Goal: Information Seeking & Learning: Find specific fact

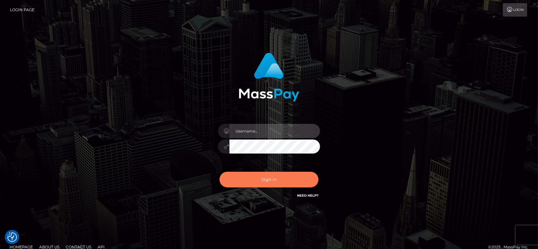
type input "fr.es"
click at [262, 175] on button "Sign in" at bounding box center [268, 180] width 99 height 16
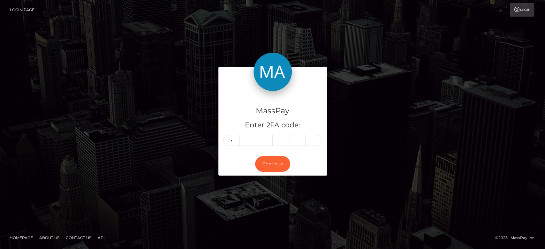
type input "0"
type input "5"
type input "7"
type input "0"
type input "1"
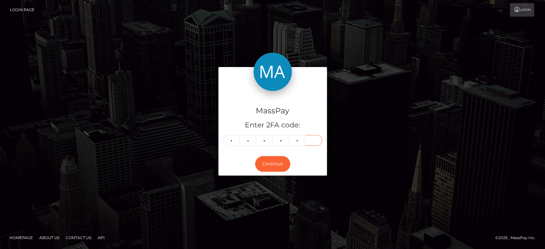
type input "1"
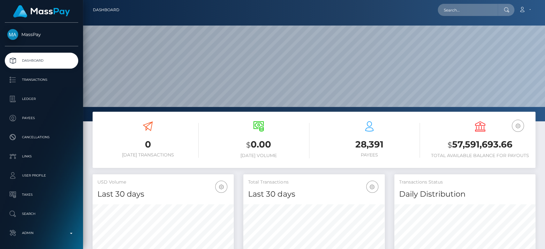
scroll to position [113, 141]
click at [462, 7] on input "text" at bounding box center [467, 10] width 60 height 12
paste input "cfclan911@gmail.com"
type input "cfclan911@gmail.com"
click at [451, 5] on input "cfclan911@gmail.com" at bounding box center [467, 10] width 60 height 12
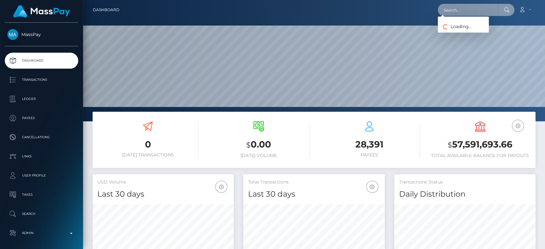
paste input "[EMAIL_ADDRESS][DOMAIN_NAME]"
type input "[EMAIL_ADDRESS][DOMAIN_NAME]"
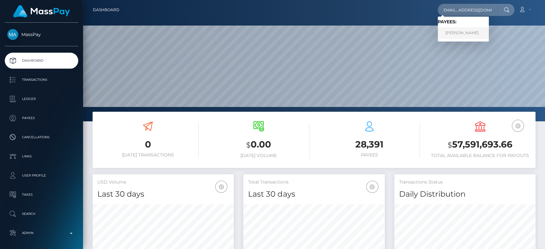
scroll to position [0, 0]
click at [463, 31] on link "Oday Kababji" at bounding box center [462, 33] width 51 height 12
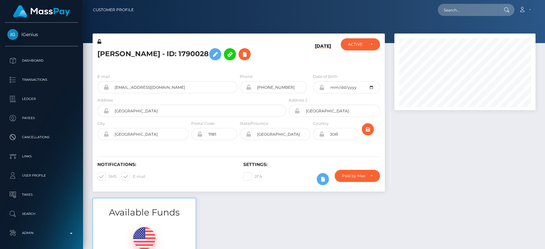
scroll to position [77, 141]
click at [451, 142] on div at bounding box center [464, 115] width 151 height 164
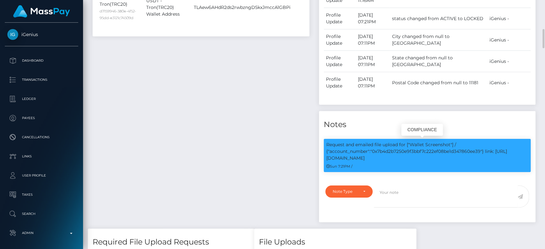
click at [421, 149] on p "Request and emailed file upload for ["Wallet Screenshot"] / {"account_number":"…" at bounding box center [427, 151] width 202 height 20
copy p "0x7b4d2b7250e9f3bbf7c222ef08be1d347860ee39"
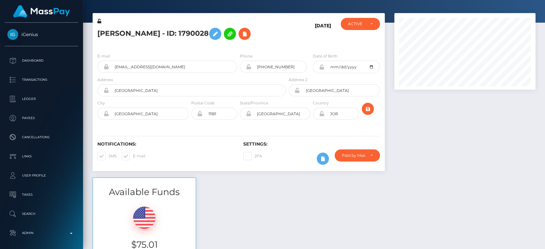
scroll to position [0, 0]
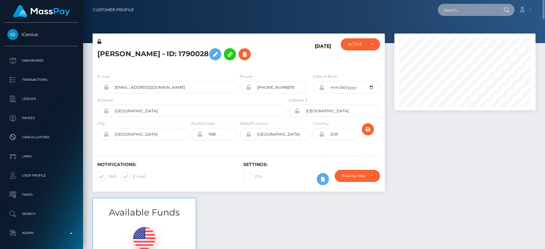
click at [456, 16] on input "text" at bounding box center [467, 10] width 60 height 12
paste input "kjulfy.2000@mail.ru"
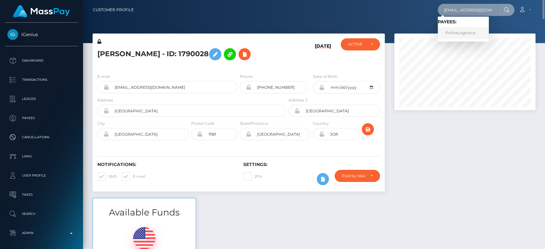
type input "kjulfy.2000@mail.ru"
click at [459, 31] on link "PolinaLoginova" at bounding box center [462, 33] width 51 height 12
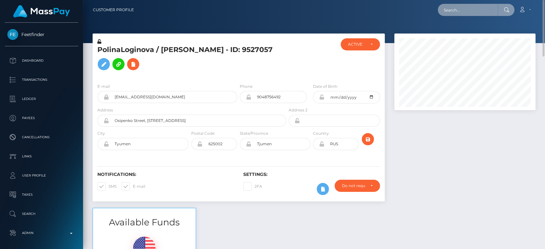
click at [470, 6] on input "text" at bounding box center [467, 10] width 60 height 12
paste input "[EMAIL_ADDRESS][DOMAIN_NAME]"
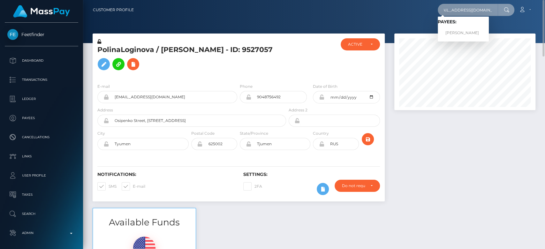
type input "maraduindam@hotmail.com"
click at [451, 29] on link "Mara Ezra Duindam" at bounding box center [462, 33] width 51 height 12
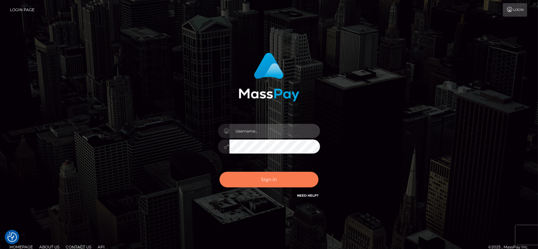
type input "fr.es"
click at [275, 174] on button "Sign in" at bounding box center [268, 180] width 99 height 16
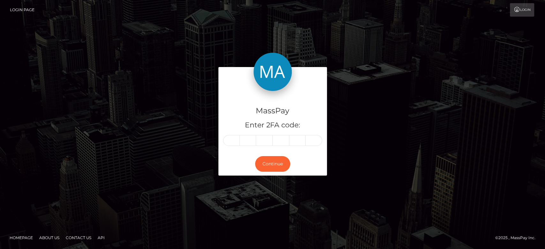
click at [231, 139] on input "text" at bounding box center [231, 140] width 17 height 11
type input "1"
type input "5"
type input "0"
type input "3"
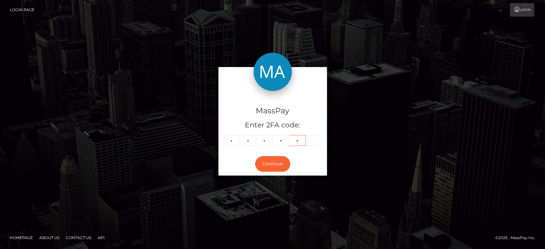
type input "4"
type input "0"
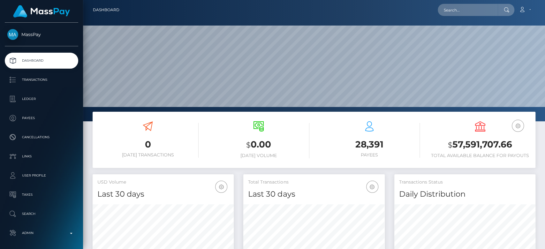
scroll to position [113, 141]
click at [456, 13] on input "text" at bounding box center [467, 10] width 60 height 12
paste input "[EMAIL_ADDRESS][DOMAIN_NAME]"
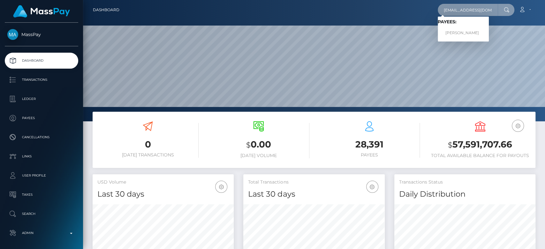
type input "[EMAIL_ADDRESS][DOMAIN_NAME]"
click at [465, 29] on link "Brenda Lockhart" at bounding box center [462, 33] width 51 height 12
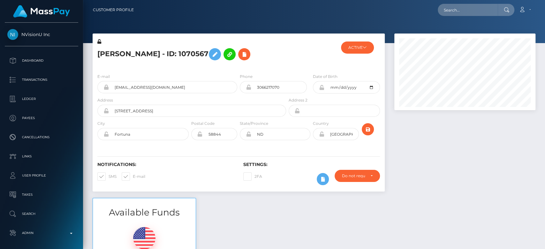
scroll to position [77, 141]
click at [452, 11] on input "text" at bounding box center [467, 10] width 60 height 12
paste input "youdawg@hotmail.com"
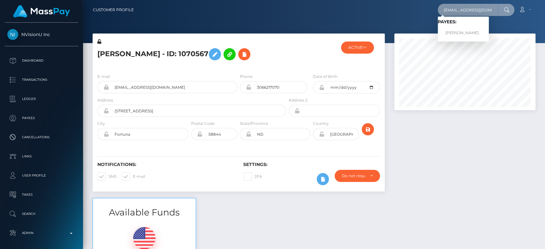
type input "youdawg@hotmail.com"
click at [465, 30] on link "Brenda Lockhart" at bounding box center [462, 33] width 51 height 12
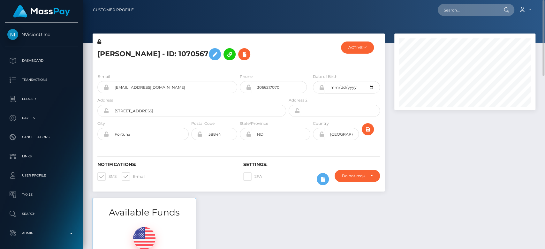
scroll to position [0, 0]
click at [461, 11] on input "text" at bounding box center [467, 10] width 60 height 12
paste input "sylviagati1@gmail.com"
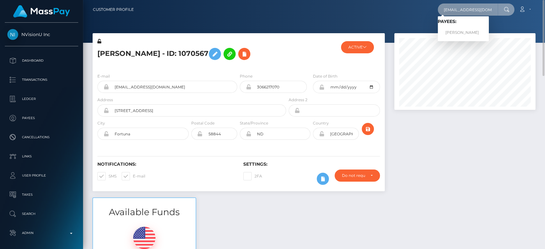
type input "sylviagati1@gmail.com"
click at [466, 28] on link "Gati Julius" at bounding box center [462, 33] width 51 height 12
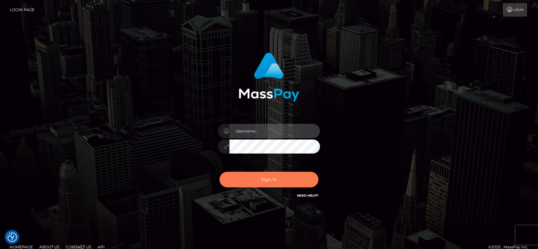
type input "[DOMAIN_NAME]"
click at [280, 177] on button "Sign in" at bounding box center [268, 180] width 99 height 16
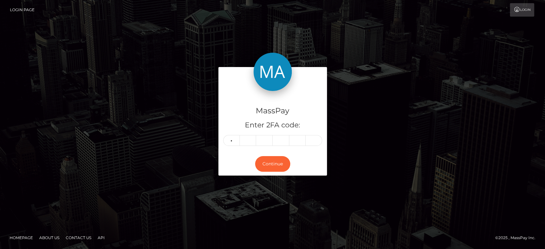
type input "1"
type input "8"
type input "0"
type input "9"
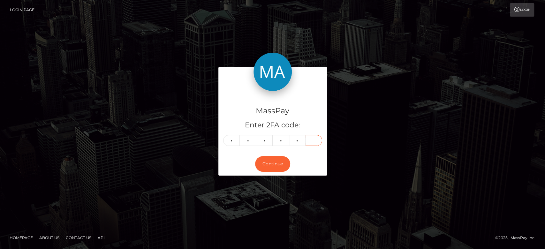
type input "5"
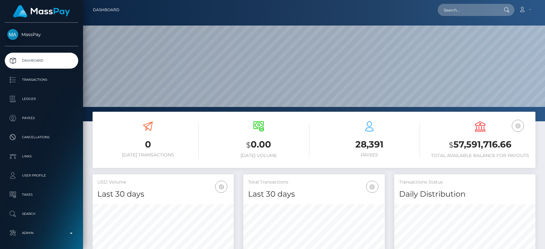
click at [468, 17] on nav "Dashboard Loading... Loading... Account Edit Profile" at bounding box center [314, 10] width 462 height 20
click at [468, 11] on input "text" at bounding box center [467, 10] width 60 height 12
paste input "[EMAIL_ADDRESS][DOMAIN_NAME]"
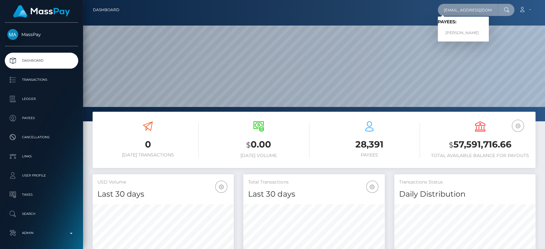
type input "[EMAIL_ADDRESS][DOMAIN_NAME]"
click at [464, 30] on link "[PERSON_NAME]" at bounding box center [462, 33] width 51 height 12
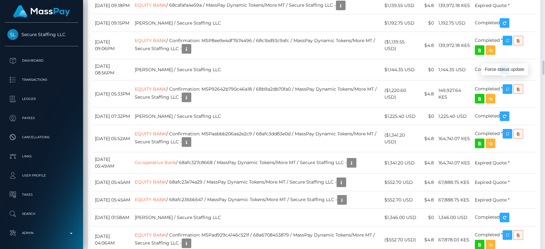
scroll to position [77, 141]
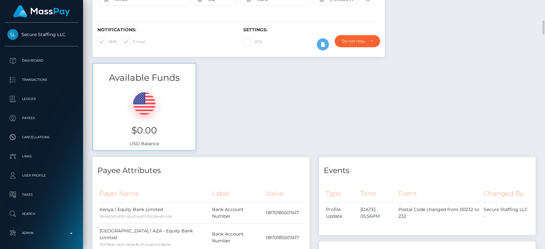
scroll to position [0, 0]
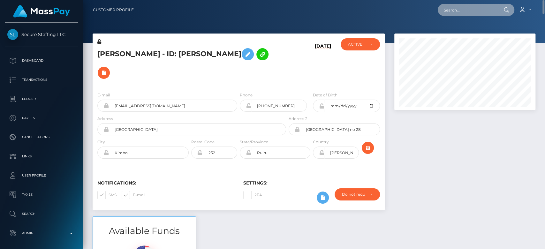
click at [475, 9] on input "text" at bounding box center [467, 10] width 60 height 12
paste input "[PERSON_NAME][EMAIL_ADDRESS][DOMAIN_NAME]"
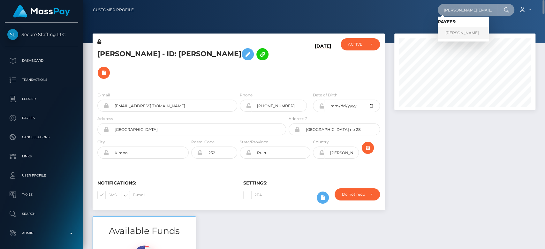
type input "[PERSON_NAME][EMAIL_ADDRESS][DOMAIN_NAME]"
click at [468, 32] on link "Monika Ferreira" at bounding box center [462, 33] width 51 height 12
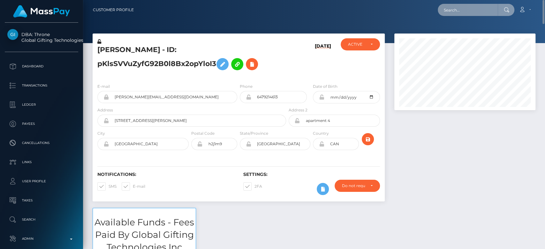
click at [444, 11] on input "text" at bounding box center [467, 10] width 60 height 12
paste input "vijaya11shree@gmail.com"
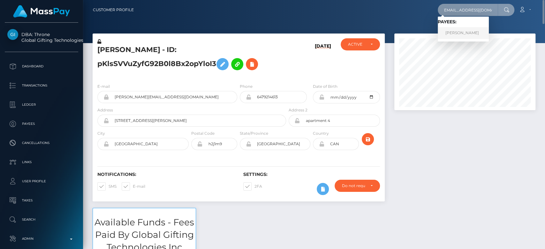
type input "vijaya11shree@gmail.com"
click at [461, 30] on link "Vijayashree T r" at bounding box center [462, 33] width 51 height 12
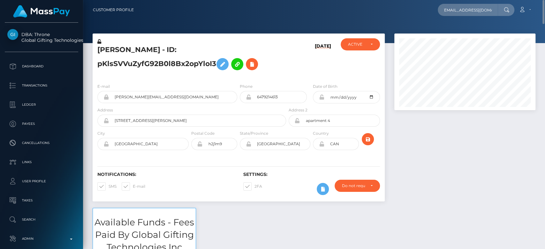
scroll to position [0, 0]
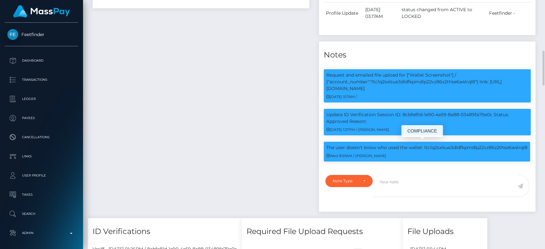
scroll to position [77, 141]
click at [404, 154] on div "Wed 8:20AM / Dan Cirnat" at bounding box center [426, 155] width 201 height 7
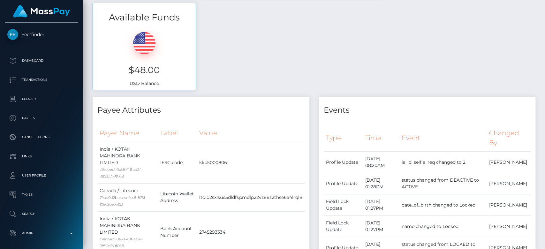
scroll to position [0, 0]
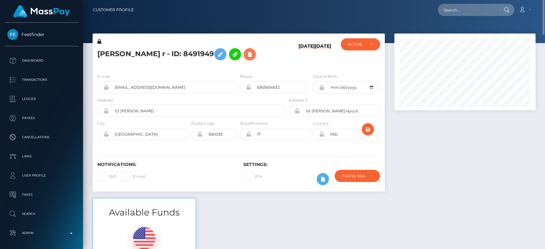
click at [243, 56] on button at bounding box center [249, 54] width 12 height 12
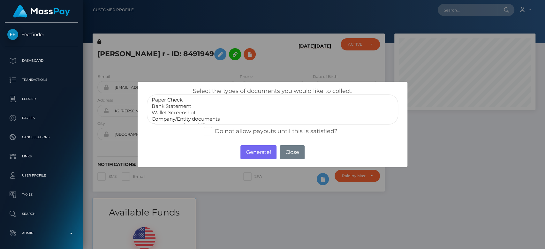
scroll to position [12, 0]
select select "Government issued ID"
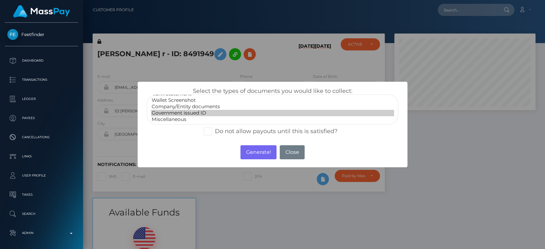
click at [176, 114] on option "Government issued ID" at bounding box center [272, 113] width 243 height 6
click at [263, 155] on button "Generate!" at bounding box center [258, 152] width 36 height 14
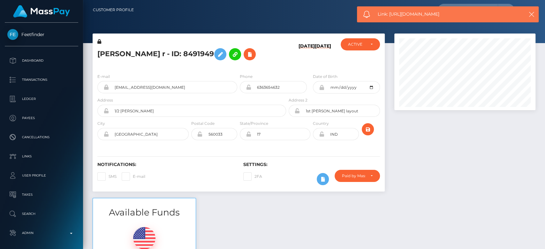
drag, startPoint x: 447, startPoint y: 17, endPoint x: 388, endPoint y: 16, distance: 59.3
click at [388, 16] on span "Link: https://l.maspay.io/AkJIk" at bounding box center [445, 14] width 137 height 7
copy span "https://l.maspay.io/AkJIk"
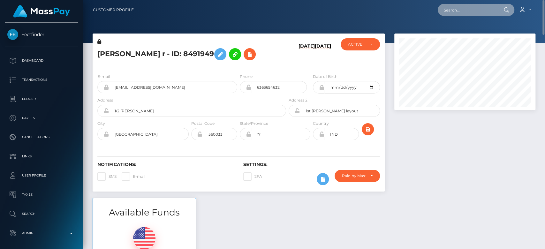
click at [478, 12] on input "text" at bounding box center [467, 10] width 60 height 12
paste input "markie.tromburg10@gmail.com"
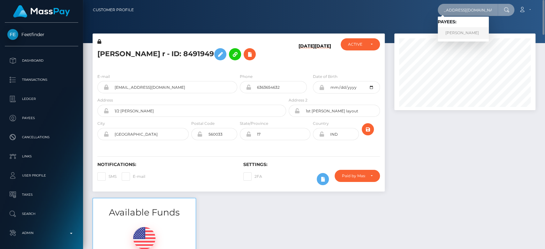
type input "markie.tromburg10@gmail.com"
click at [469, 31] on link "Markie E Johnson" at bounding box center [462, 33] width 51 height 12
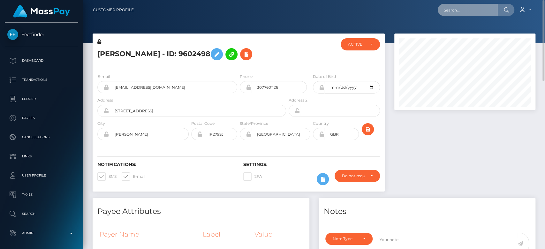
click at [472, 9] on input "text" at bounding box center [467, 10] width 60 height 12
paste input "[EMAIL_ADDRESS][DOMAIN_NAME]"
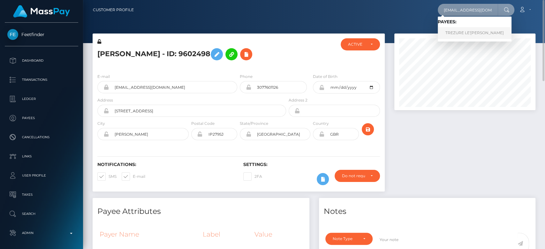
type input "[EMAIL_ADDRESS][DOMAIN_NAME]"
click at [465, 29] on link "TREZURE LE'XANDRIA GRAVES" at bounding box center [474, 33] width 74 height 12
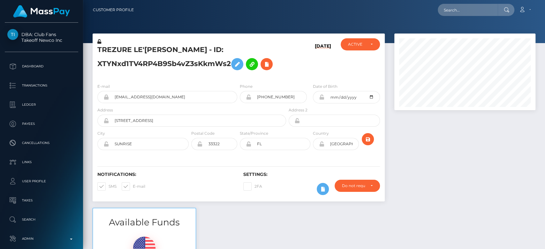
scroll to position [77, 141]
click at [466, 15] on input "text" at bounding box center [467, 10] width 60 height 12
paste input "achisylvie2018@gmail.com"
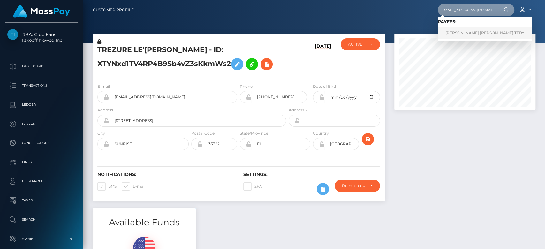
type input "achisylvie2018@gmail.com"
click at [472, 33] on link "ACHI SYLVIE NANCY TEBY" at bounding box center [484, 33] width 94 height 12
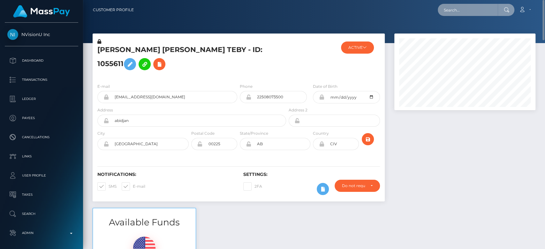
paste input "[EMAIL_ADDRESS][DOMAIN_NAME]"
click at [452, 9] on input "[EMAIL_ADDRESS][DOMAIN_NAME]" at bounding box center [467, 10] width 60 height 12
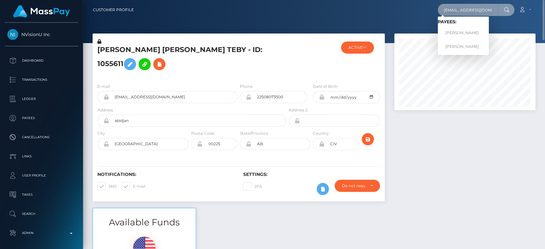
type input "[EMAIL_ADDRESS][DOMAIN_NAME]"
click at [468, 31] on link "[PERSON_NAME]" at bounding box center [462, 33] width 51 height 12
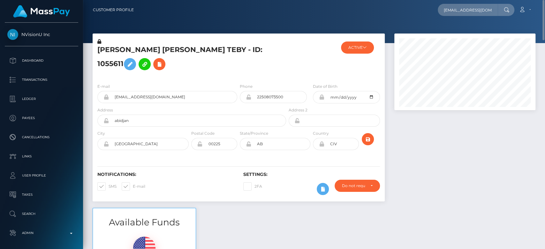
click at [479, 154] on div at bounding box center [464, 120] width 151 height 174
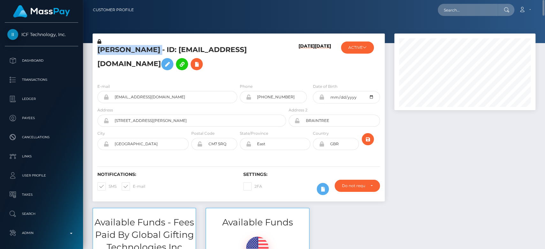
drag, startPoint x: 189, startPoint y: 52, endPoint x: 99, endPoint y: 48, distance: 90.4
click at [99, 48] on h5 "[PERSON_NAME] - ID: [EMAIL_ADDRESS][DOMAIN_NAME]" at bounding box center [189, 59] width 185 height 28
copy h5 "[PERSON_NAME]"
paste input "katelynncasaus89@hotmail.com"
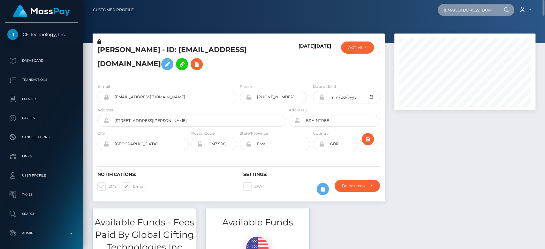
click at [473, 9] on input "katelynncasaus89@hotmail.com" at bounding box center [467, 10] width 60 height 12
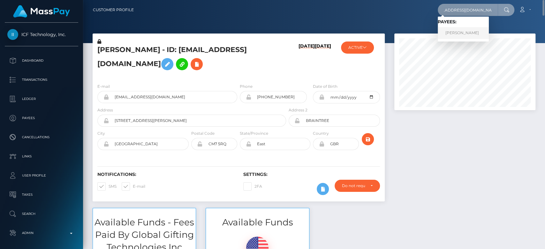
type input "katelynncasaus89@hotmail.com"
click at [468, 29] on link "Laura Meekers" at bounding box center [462, 33] width 51 height 12
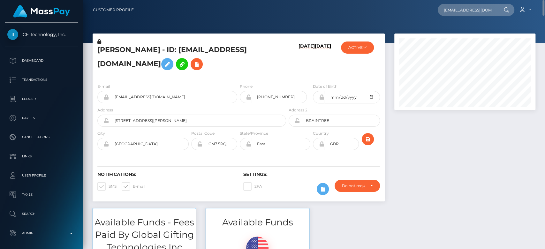
click at [439, 167] on div at bounding box center [464, 120] width 151 height 174
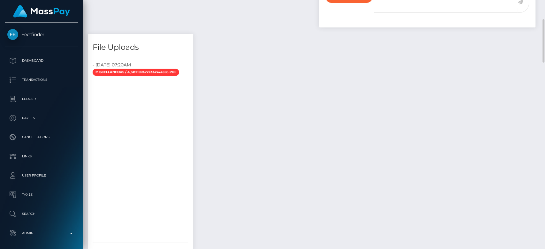
scroll to position [513, 0]
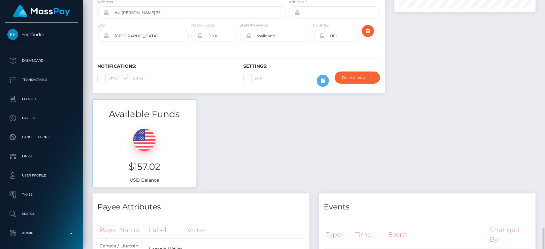
scroll to position [0, 0]
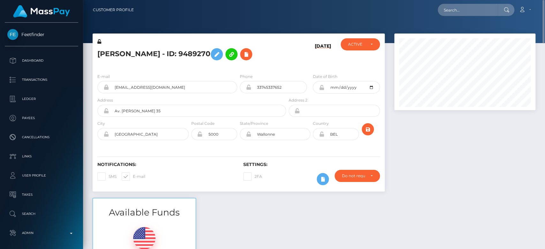
click at [108, 178] on span at bounding box center [108, 176] width 0 height 5
click at [108, 176] on input "SMS" at bounding box center [110, 174] width 4 height 4
checkbox input "true"
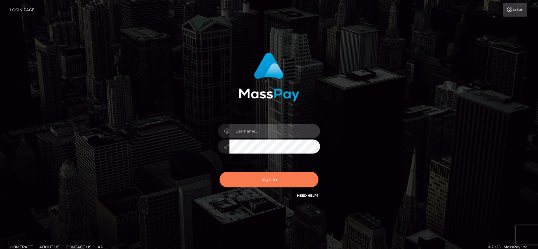
type input "[DOMAIN_NAME]"
click at [263, 184] on button "Sign in" at bounding box center [268, 180] width 99 height 16
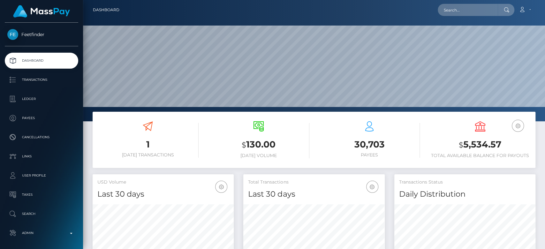
scroll to position [113, 141]
click at [475, 8] on input "text" at bounding box center [467, 10] width 60 height 12
paste input "oluchianikwe44@gmail.com"
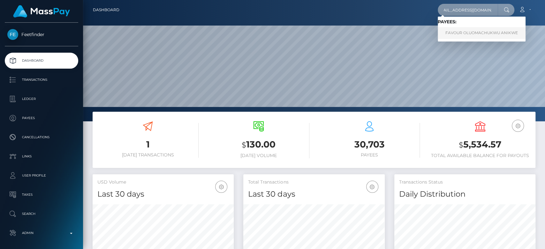
type input "oluchianikwe44@gmail.com"
click at [464, 33] on link "FAVOUR OLUOMACHUKWU ANIKWE" at bounding box center [481, 33] width 88 height 12
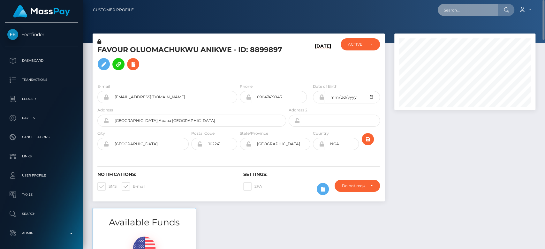
click at [448, 4] on input "text" at bounding box center [467, 10] width 60 height 12
paste input "naitlibat63@gmail.com"
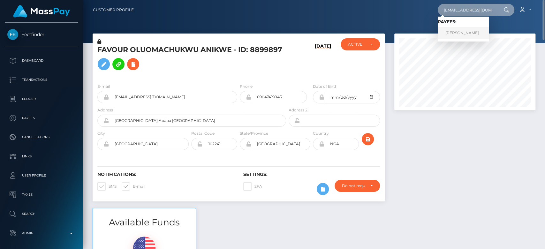
type input "naitlibat63@gmail.com"
click at [456, 28] on link "NATALIIA BATURINA" at bounding box center [462, 33] width 51 height 12
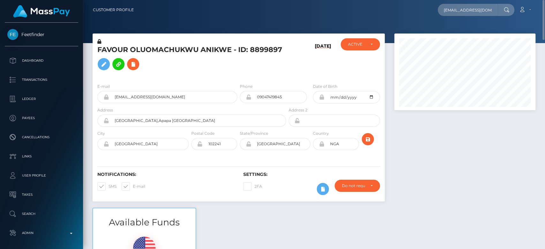
click at [443, 164] on div at bounding box center [464, 120] width 151 height 174
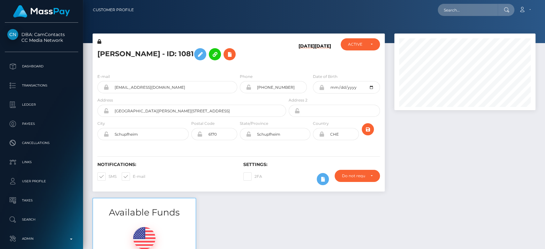
scroll to position [77, 141]
click at [464, 5] on input "text" at bounding box center [467, 10] width 60 height 12
paste input "[EMAIL_ADDRESS][DOMAIN_NAME]"
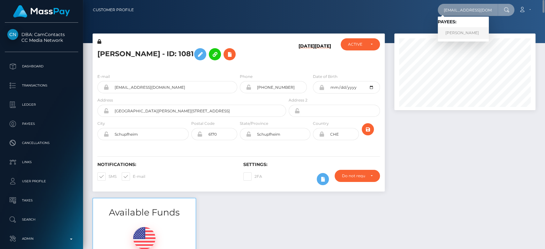
type input "[EMAIL_ADDRESS][DOMAIN_NAME]"
click at [461, 31] on link "[PERSON_NAME]" at bounding box center [462, 33] width 51 height 12
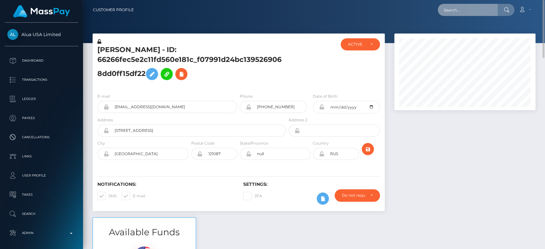
click at [466, 10] on input "text" at bounding box center [467, 10] width 60 height 12
paste input "[EMAIL_ADDRESS][DOMAIN_NAME]"
type input "[EMAIL_ADDRESS][DOMAIN_NAME]"
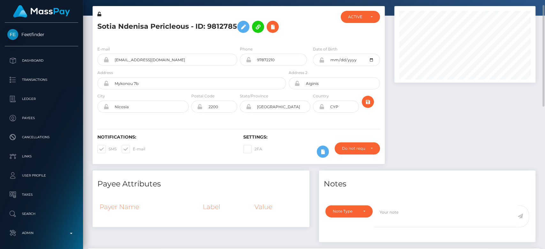
scroll to position [28, 0]
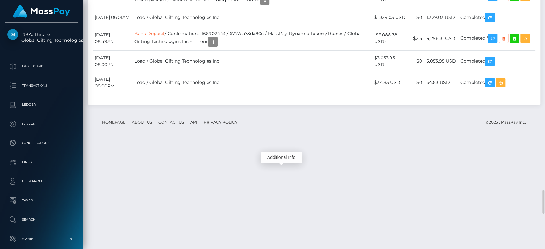
scroll to position [77, 141]
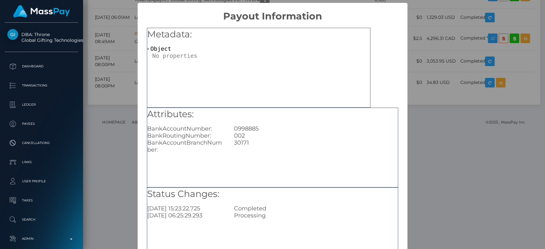
click at [134, 145] on div "× Payout Information Metadata: Object Attributes: BankAccountNumber: [FINANCIAL…" at bounding box center [272, 124] width 545 height 249
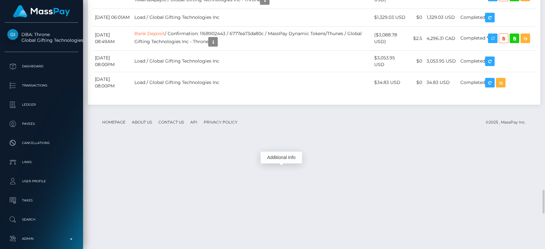
copy td "1344304972"
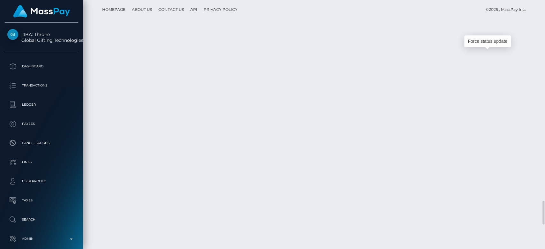
copy td "1344304972"
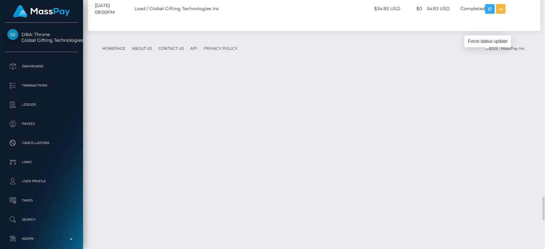
scroll to position [2061, 0]
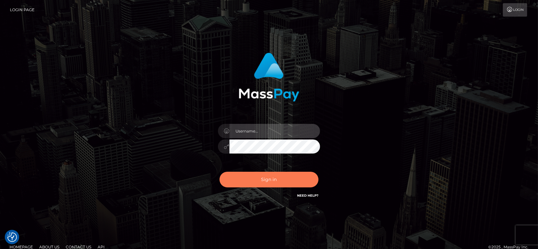
type input "[DOMAIN_NAME]"
click at [274, 176] on button "Sign in" at bounding box center [268, 180] width 99 height 16
type input "[DOMAIN_NAME]"
click at [265, 178] on button "Sign in" at bounding box center [268, 180] width 99 height 16
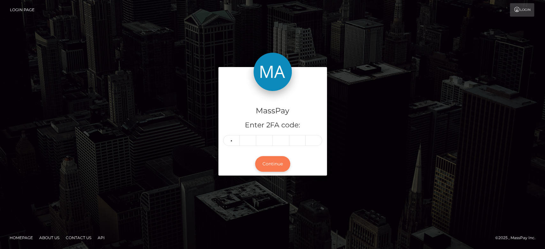
type input "1"
type input "3"
type input "0"
type input "3"
type input "4"
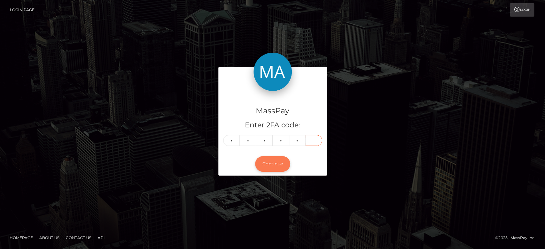
type input "7"
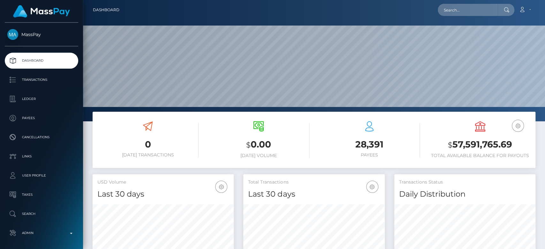
scroll to position [113, 141]
click at [455, 9] on input "text" at bounding box center [467, 10] width 60 height 12
paste input "cfclan911@gmail.com"
type input "cfclan911@gmail.com"
click at [457, 6] on input "cfclan911@gmail.com" at bounding box center [467, 10] width 60 height 12
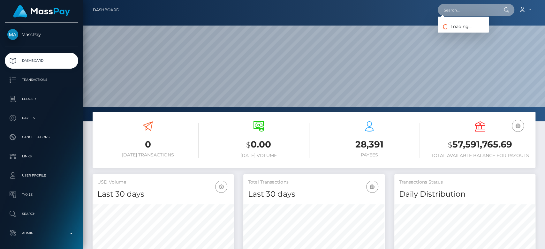
paste input "odaykababji1@gmail.com"
type input "odaykababji1@gmail.com"
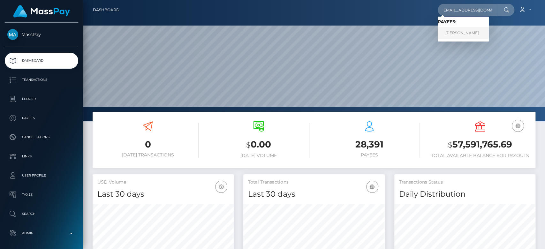
scroll to position [0, 0]
click at [467, 32] on link "Oday Kababji" at bounding box center [462, 33] width 51 height 12
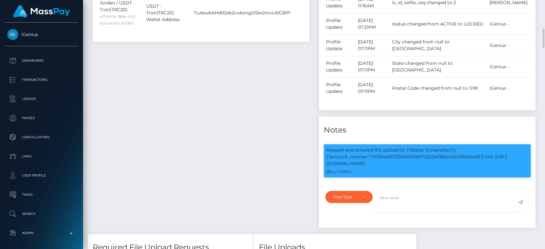
scroll to position [77, 141]
click at [395, 155] on p "Request and emailed file upload for ["Wallet Screenshot"] / {"account_number":"…" at bounding box center [427, 157] width 202 height 20
copy p "0x7b4d2b7250e9f3bbf7c222ef08be1d347860ee39"
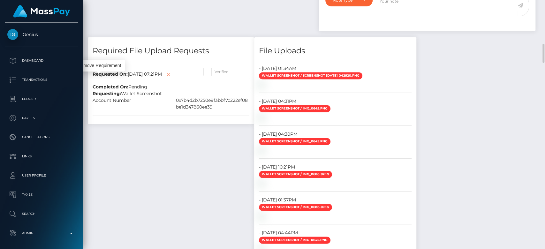
click at [164, 78] on icon at bounding box center [168, 74] width 8 height 8
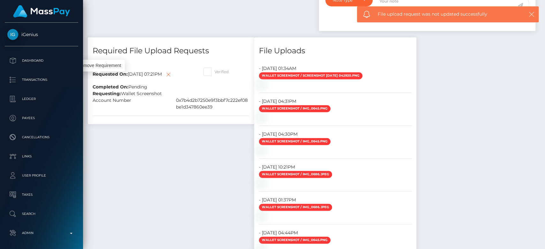
click at [533, 13] on icon "button" at bounding box center [531, 14] width 6 height 6
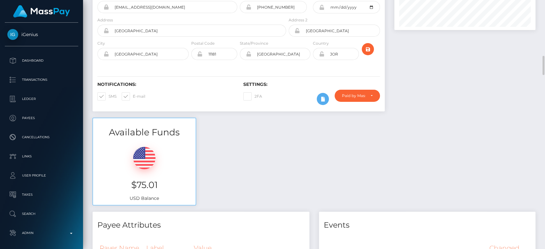
scroll to position [0, 0]
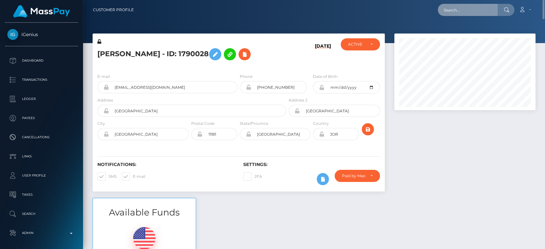
click at [462, 13] on input "text" at bounding box center [467, 10] width 60 height 12
paste input "[EMAIL_ADDRESS][DOMAIN_NAME]"
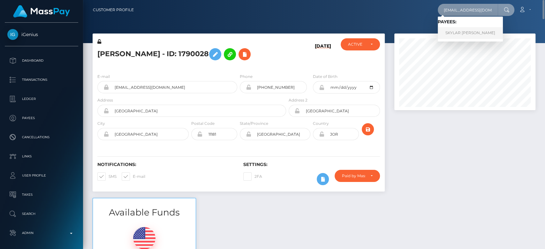
type input "[EMAIL_ADDRESS][DOMAIN_NAME]"
click at [469, 32] on link "SKYLAR NICHOLE COBLE" at bounding box center [469, 33] width 65 height 12
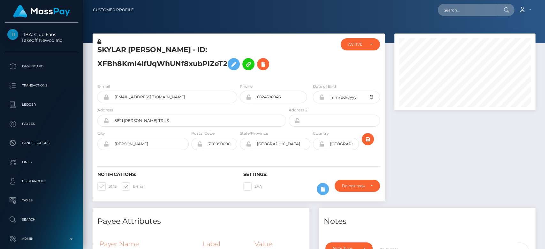
scroll to position [77, 141]
click at [420, 114] on div at bounding box center [464, 120] width 151 height 174
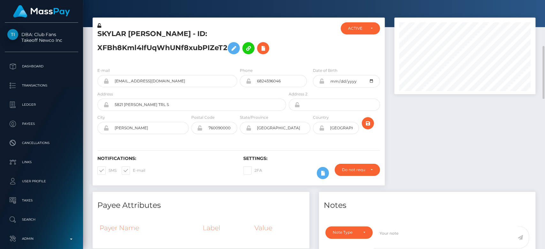
scroll to position [0, 0]
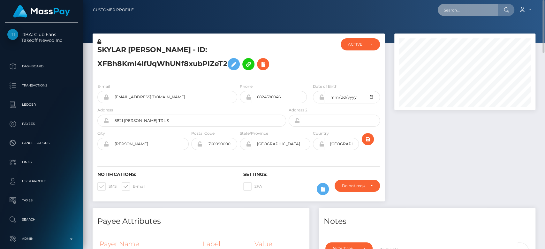
click at [451, 10] on input "text" at bounding box center [467, 10] width 60 height 12
paste input "sparks010183@live.com"
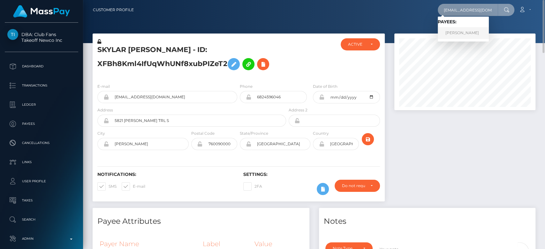
type input "[EMAIL_ADDRESS][DOMAIN_NAME]"
click at [464, 28] on link "Toni Barber" at bounding box center [462, 33] width 51 height 12
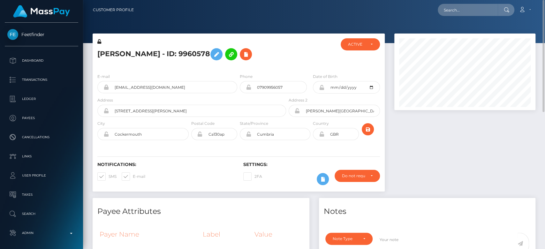
scroll to position [0, 0]
click at [485, 11] on input "text" at bounding box center [467, 10] width 60 height 12
paste input "[EMAIL_ADDRESS][DOMAIN_NAME]"
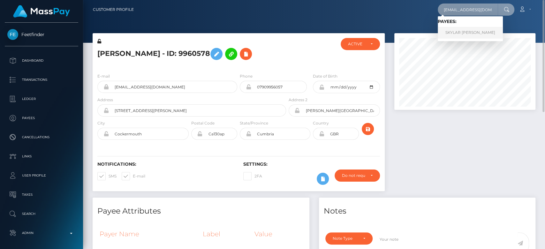
type input "[EMAIL_ADDRESS][DOMAIN_NAME]"
click at [473, 28] on link "SKYLAR [PERSON_NAME]" at bounding box center [469, 33] width 65 height 12
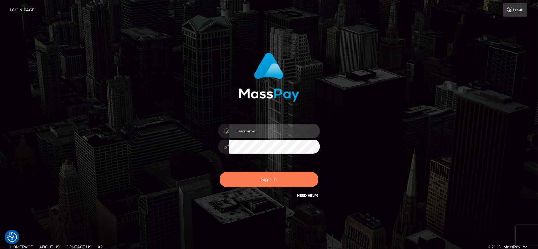
type input "fr.es"
click at [248, 177] on button "Sign in" at bounding box center [268, 180] width 99 height 16
type input "[DOMAIN_NAME]"
click at [248, 177] on button "Sign in" at bounding box center [268, 180] width 99 height 16
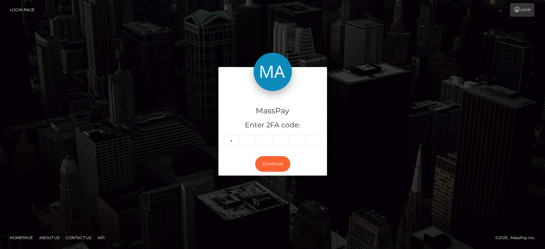
type input "4"
type input "6"
type input "1"
type input "3"
type input "9"
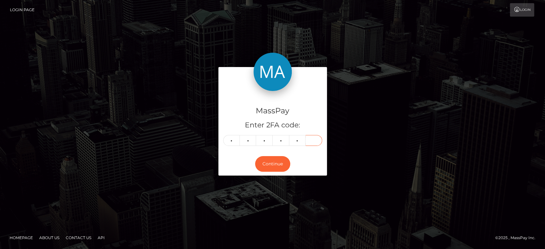
type input "1"
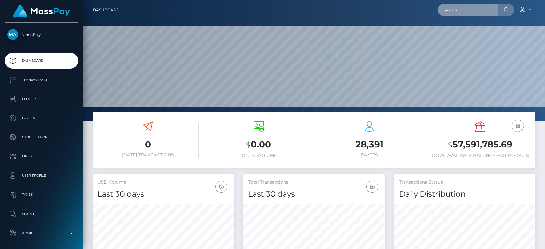
drag, startPoint x: 0, startPoint y: 0, endPoint x: 457, endPoint y: 8, distance: 457.5
click at [457, 8] on input "text" at bounding box center [467, 10] width 60 height 12
paste input "[EMAIL_ADDRESS][DOMAIN_NAME]"
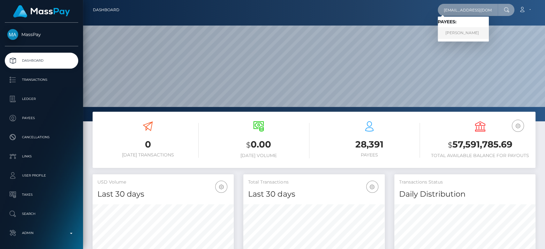
type input "[EMAIL_ADDRESS][DOMAIN_NAME]"
click at [460, 30] on link "Toni Barber" at bounding box center [462, 33] width 51 height 12
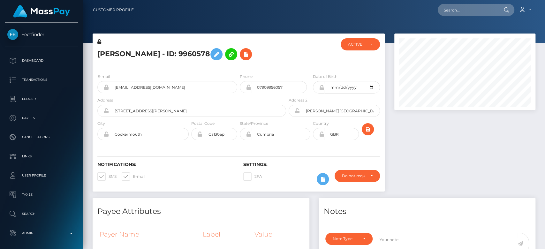
scroll to position [77, 141]
click at [438, 195] on div at bounding box center [464, 115] width 151 height 164
drag, startPoint x: 286, startPoint y: 87, endPoint x: 251, endPoint y: 92, distance: 35.1
click at [251, 92] on input "07909956057" at bounding box center [279, 87] width 56 height 12
click at [467, 13] on input "text" at bounding box center [467, 10] width 60 height 12
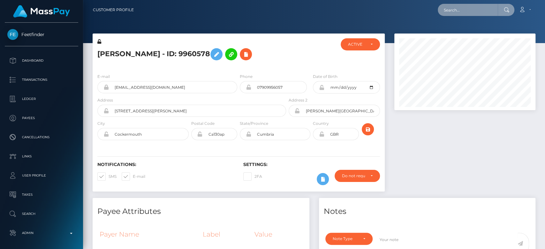
paste input "oluchianikwe44@gmail.com"
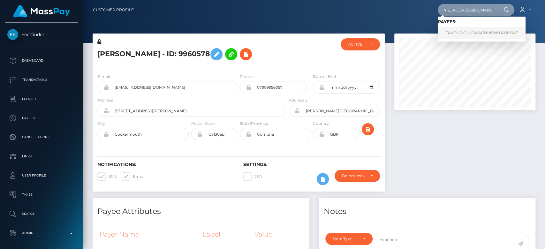
type input "oluchianikwe44@gmail.com"
click at [457, 31] on link "FAVOUR OLUOMACHUKWU ANIKWE" at bounding box center [481, 33] width 88 height 12
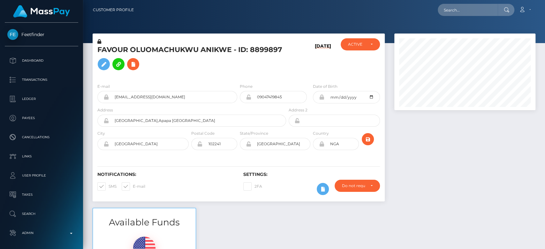
scroll to position [77, 141]
click at [286, 96] on input "09047419845" at bounding box center [279, 97] width 56 height 12
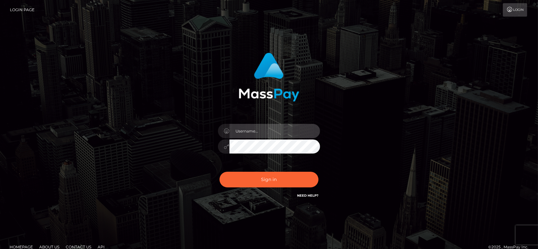
type input "fr.es"
click at [296, 169] on div "Sign in Need Help?" at bounding box center [269, 182] width 112 height 28
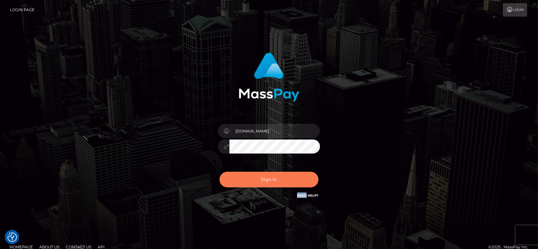
click at [291, 184] on button "Sign in" at bounding box center [268, 180] width 99 height 16
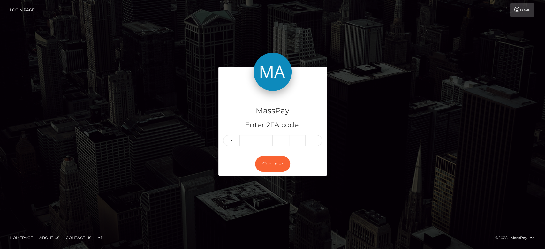
type input "4"
type input "9"
type input "0"
type input "3"
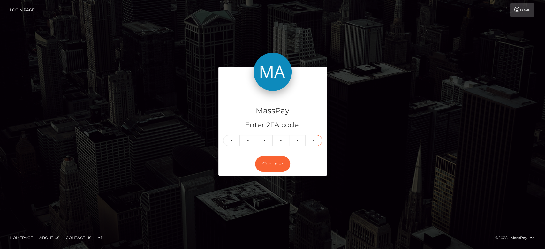
type input "0"
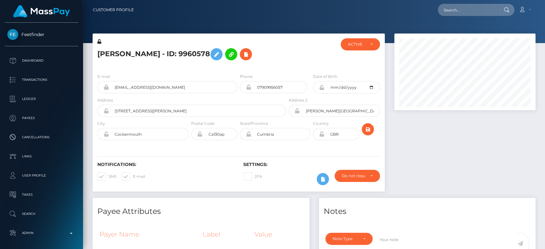
scroll to position [77, 141]
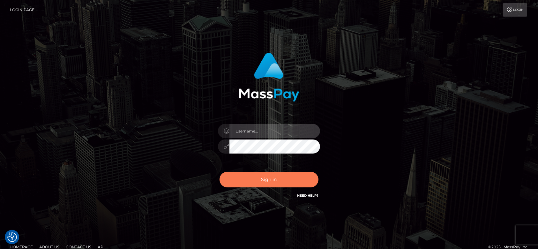
type input "[DOMAIN_NAME]"
click at [248, 175] on button "Sign in" at bounding box center [268, 180] width 99 height 16
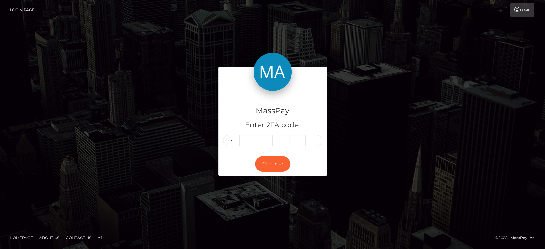
type input "4"
type input "9"
type input "2"
type input "8"
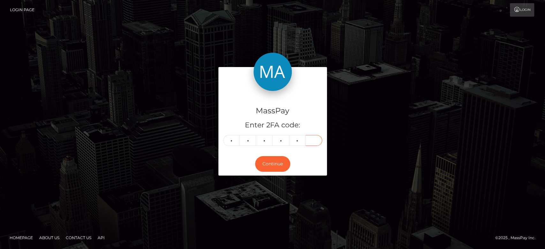
type input "5"
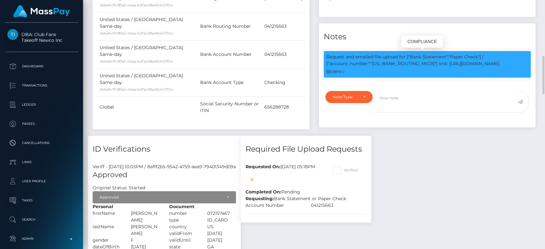
scroll to position [77, 141]
click at [383, 61] on p "Request and emailed file upload for ["Bank Statement","Paper Check"] / {"accoun…" at bounding box center [427, 60] width 202 height 13
copy p "041215663"
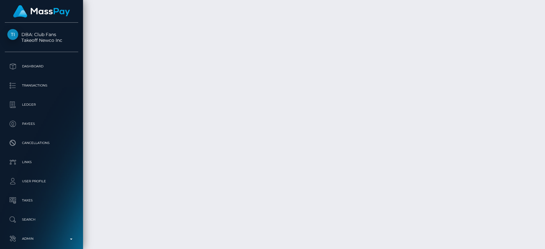
scroll to position [1363, 0]
